Goal: Navigation & Orientation: Find specific page/section

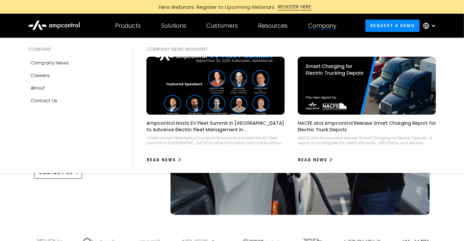
click at [317, 26] on div "Company" at bounding box center [322, 25] width 28 height 7
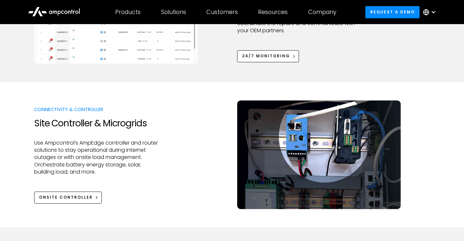
scroll to position [748, 0]
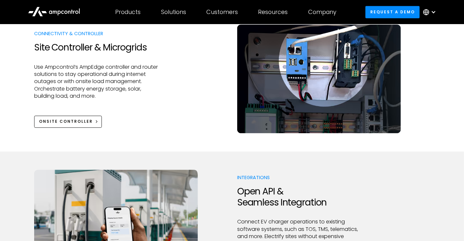
click at [434, 12] on div at bounding box center [433, 11] width 5 height 5
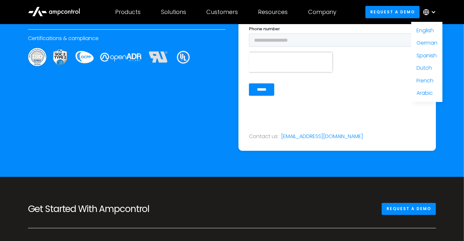
scroll to position [2436, 0]
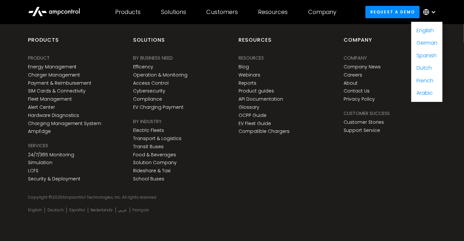
click at [307, 150] on div "Resources Resources Resources Blog Webinars Reports Product guides API Document…" at bounding box center [284, 110] width 105 height 148
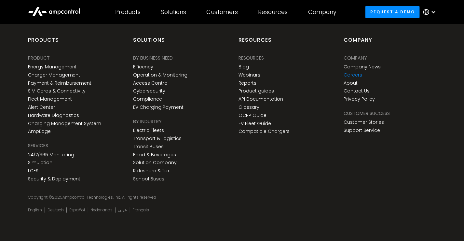
click at [359, 73] on link "Careers" at bounding box center [353, 75] width 19 height 6
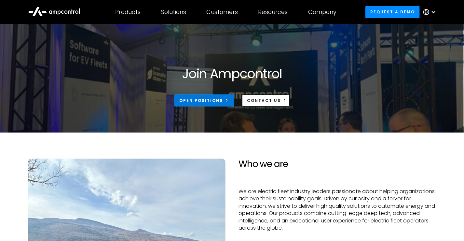
click at [218, 102] on div "Open Positions" at bounding box center [201, 101] width 44 height 6
